Goal: Find specific page/section: Find specific page/section

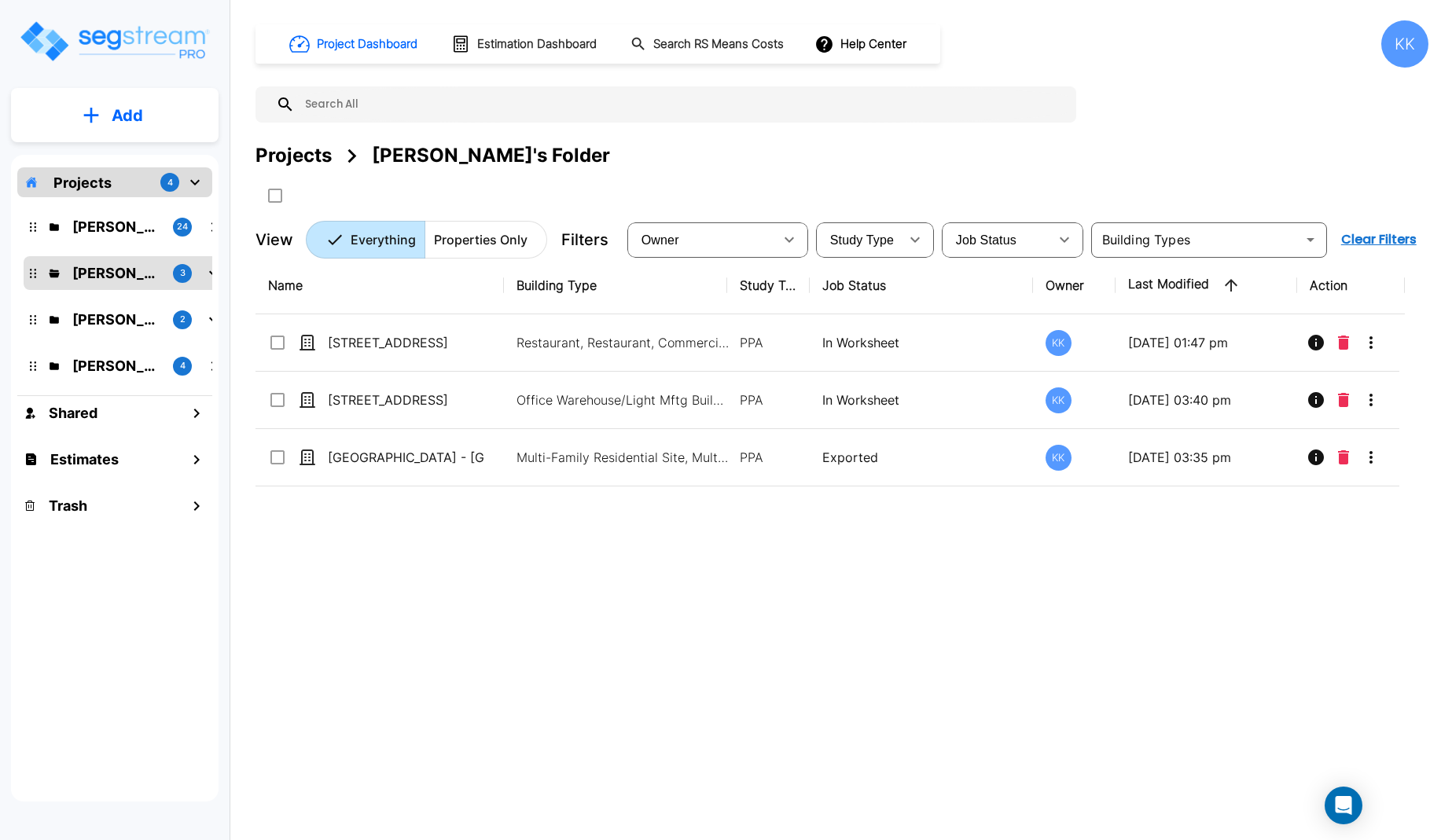
click at [50, 597] on div "Projects 4 [PERSON_NAME]'s Folder (Finalized Reports) 24 [PERSON_NAME]'s Folder…" at bounding box center [114, 477] width 207 height 647
click at [103, 314] on p "[PERSON_NAME]" at bounding box center [116, 319] width 88 height 21
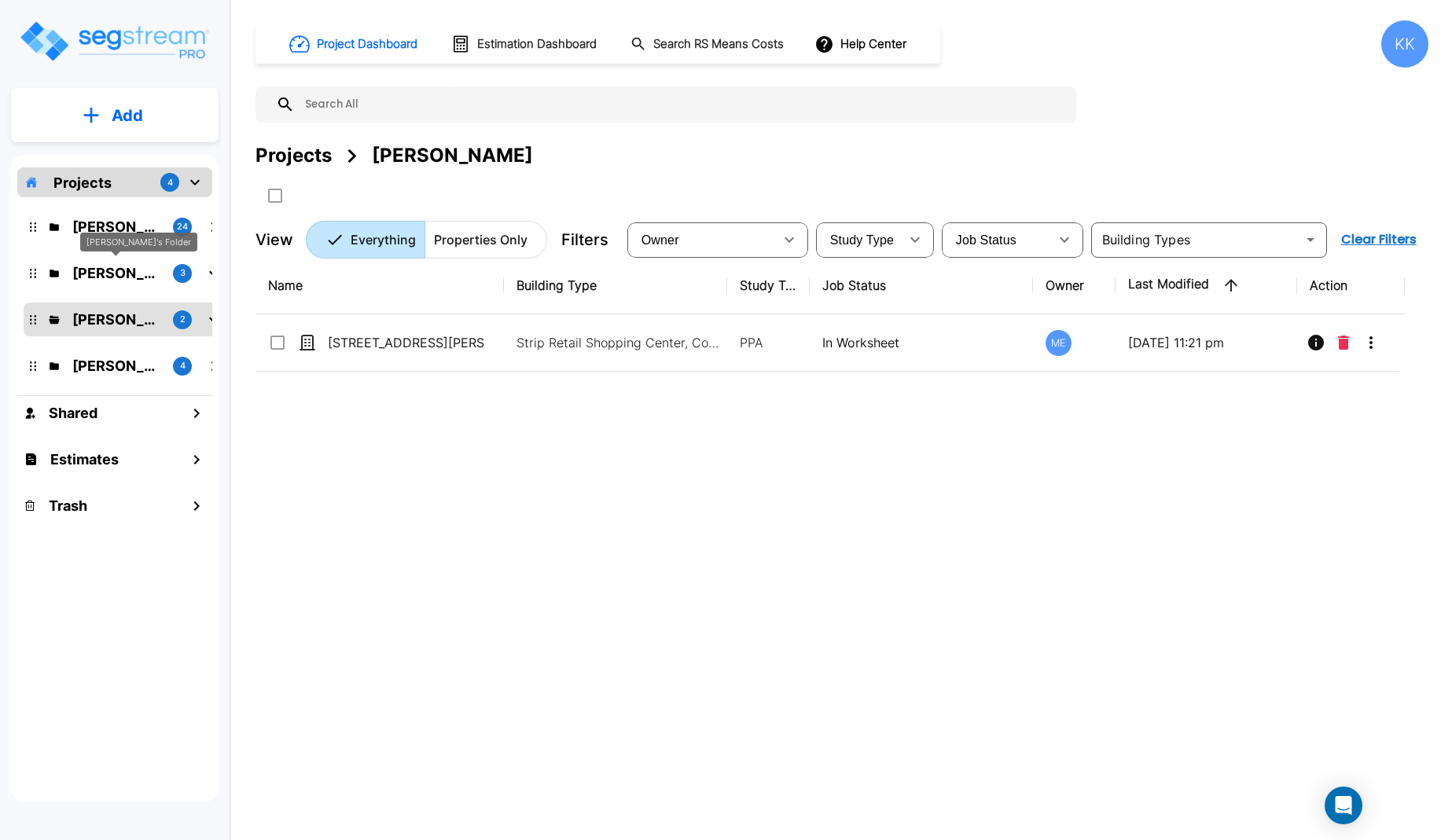
click at [100, 272] on p "[PERSON_NAME]'s Folder" at bounding box center [116, 272] width 88 height 21
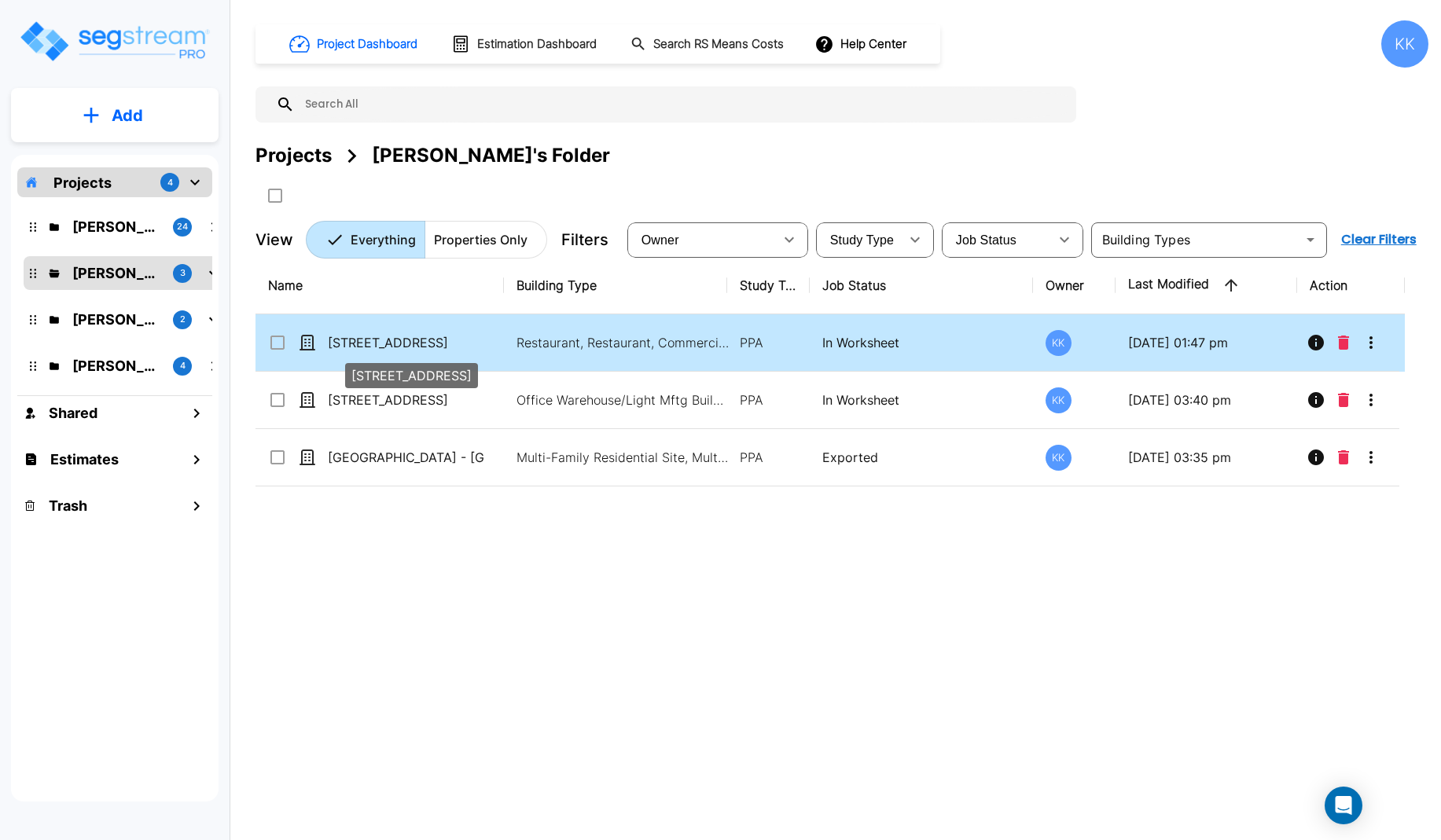
click at [389, 340] on p "[STREET_ADDRESS]" at bounding box center [406, 343] width 157 height 19
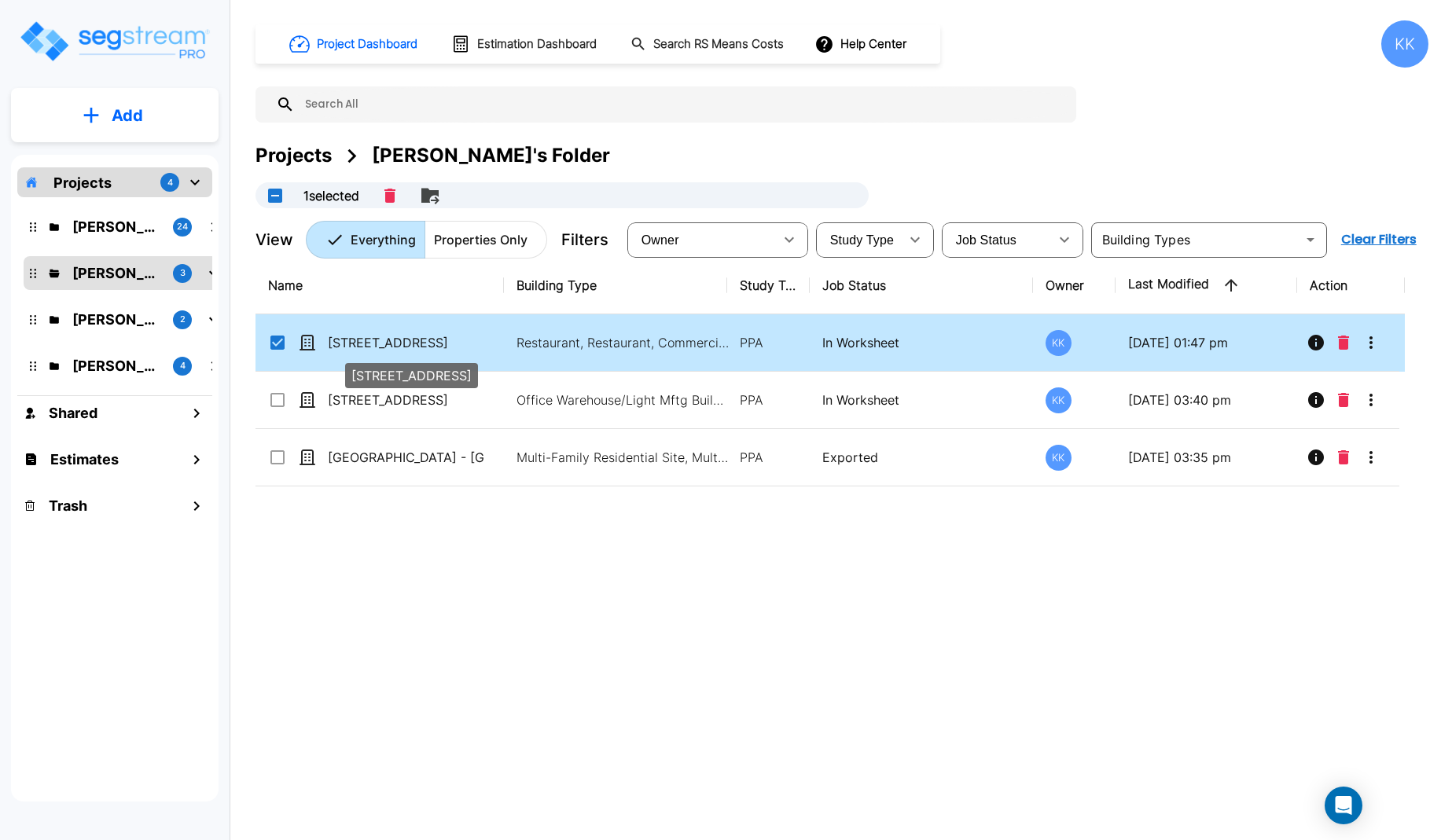
checkbox input "true"
click at [389, 340] on p "[STREET_ADDRESS]" at bounding box center [406, 343] width 157 height 19
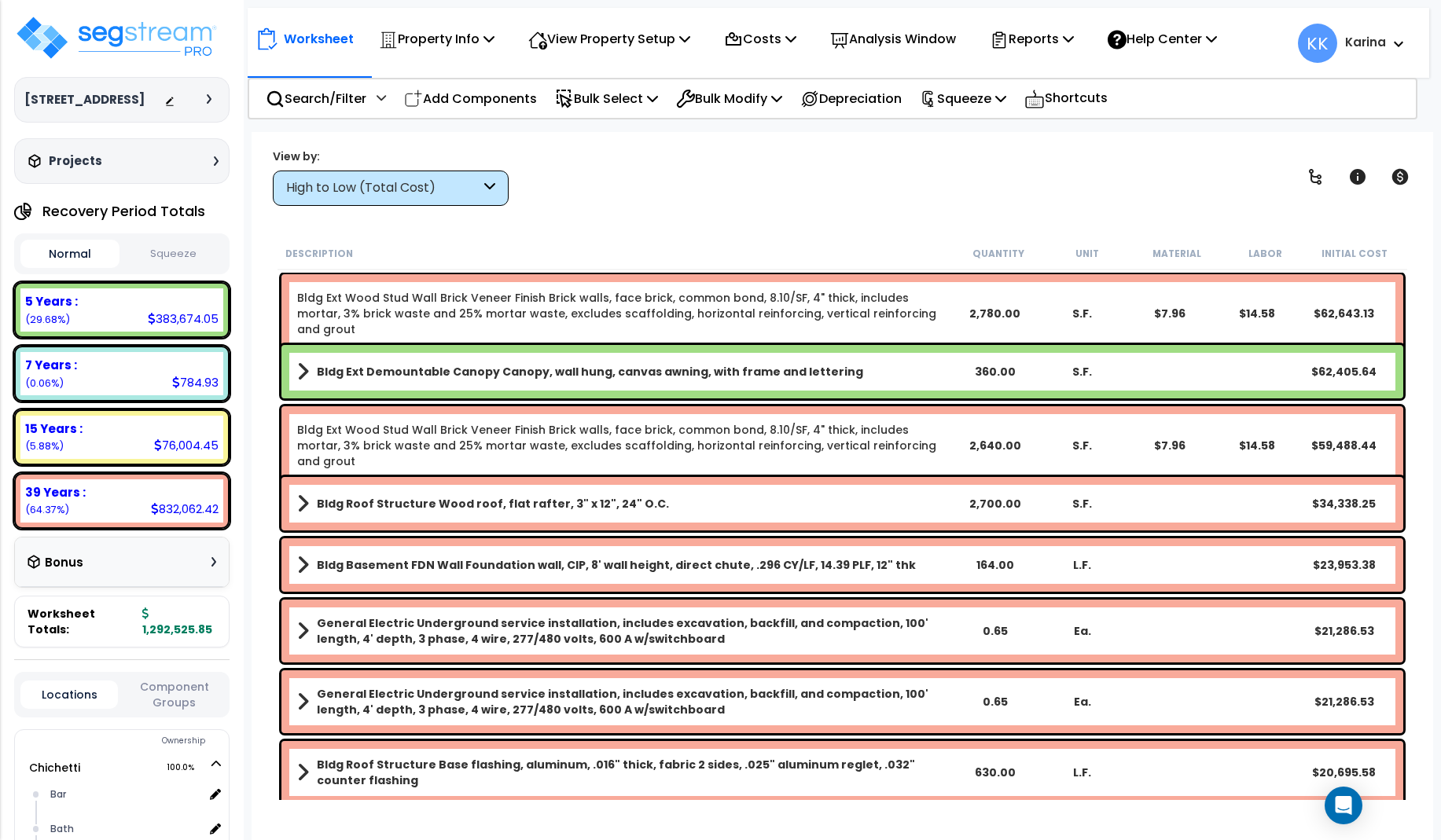
click at [445, 189] on div "High to Low (Total Cost)" at bounding box center [383, 188] width 194 height 18
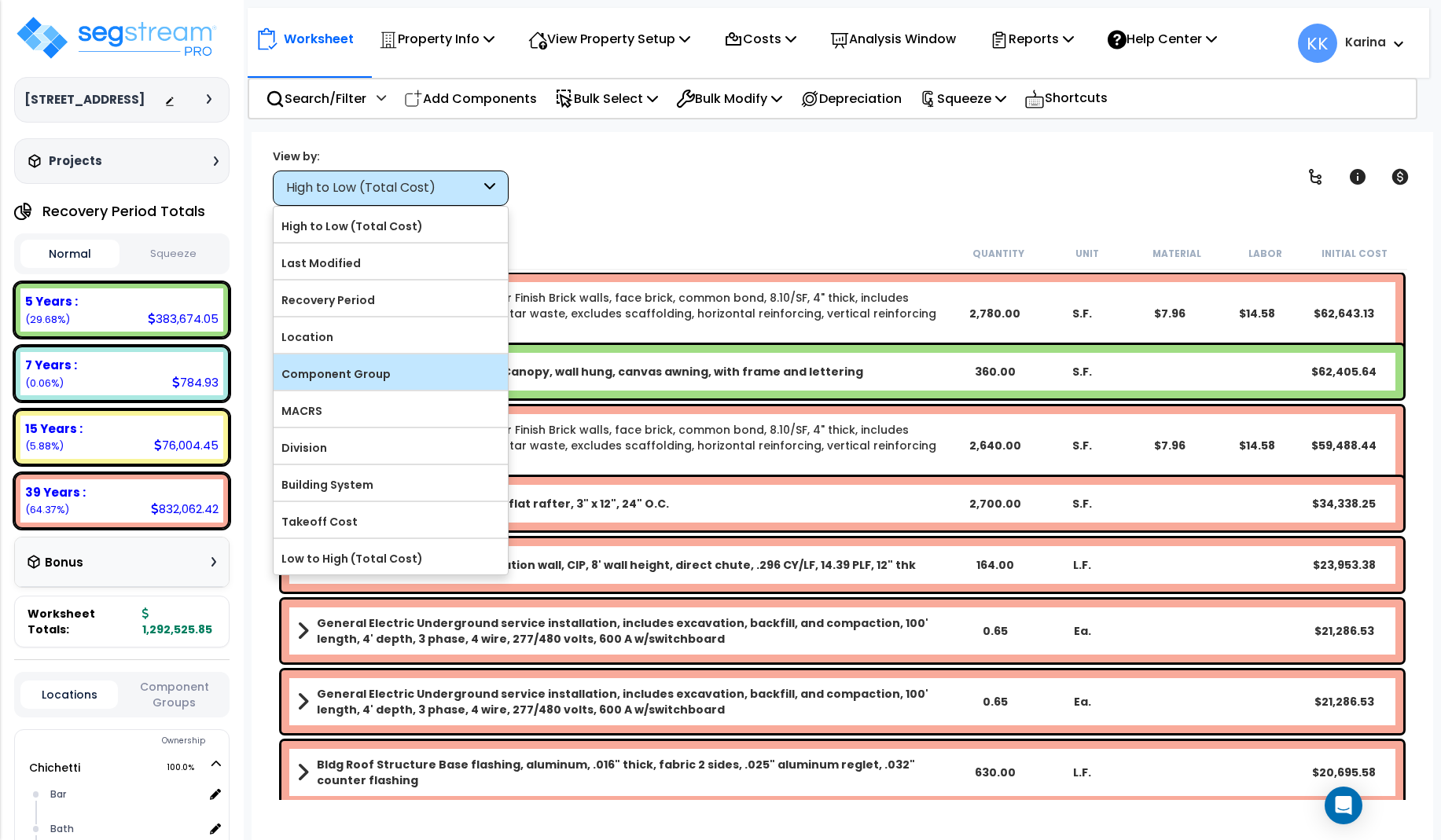
click at [388, 373] on label "Component Group" at bounding box center [390, 374] width 234 height 24
click at [0, 0] on input "Component Group" at bounding box center [0, 0] width 0 height 0
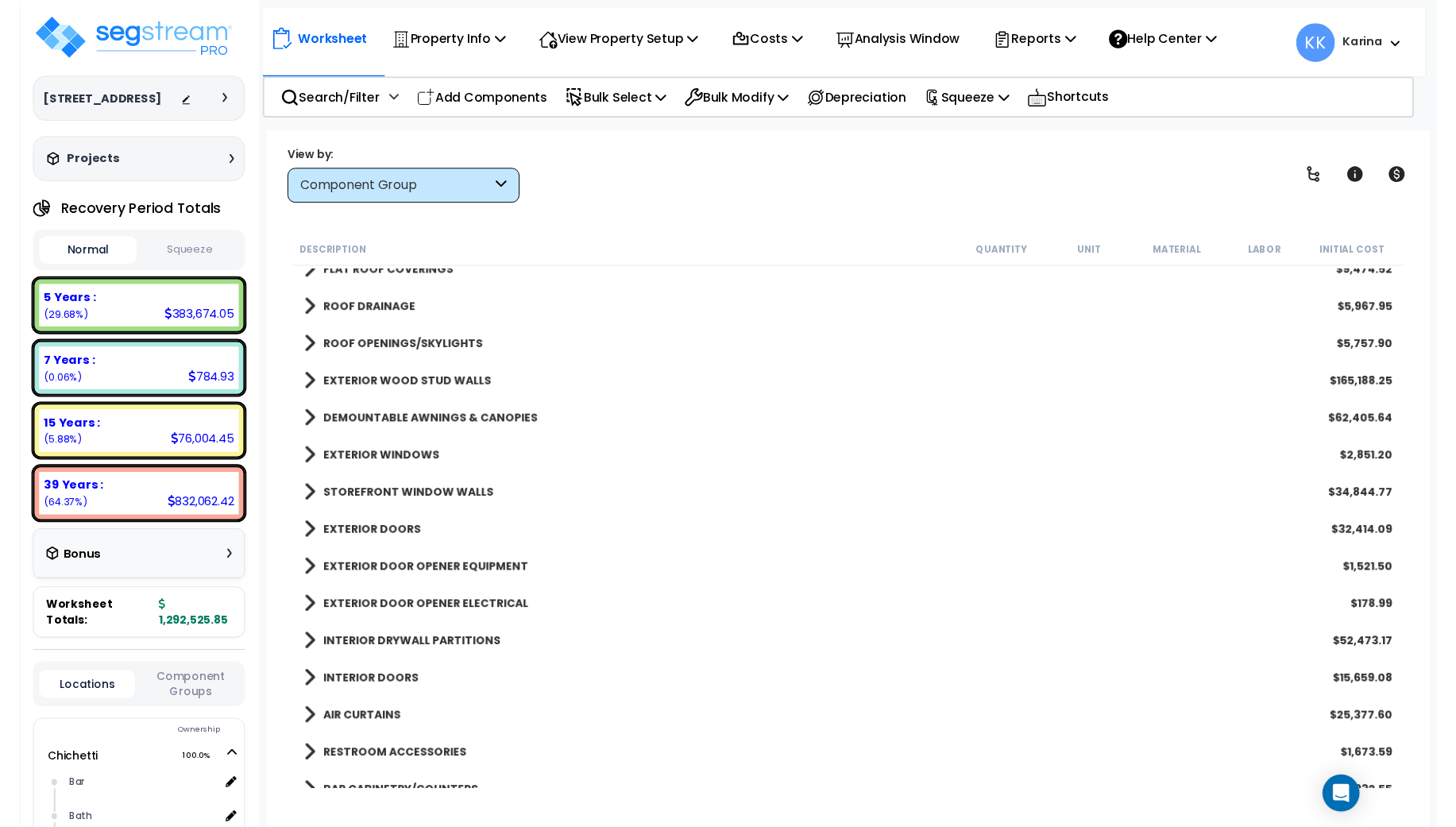
scroll to position [476, 0]
